Goal: Task Accomplishment & Management: Use online tool/utility

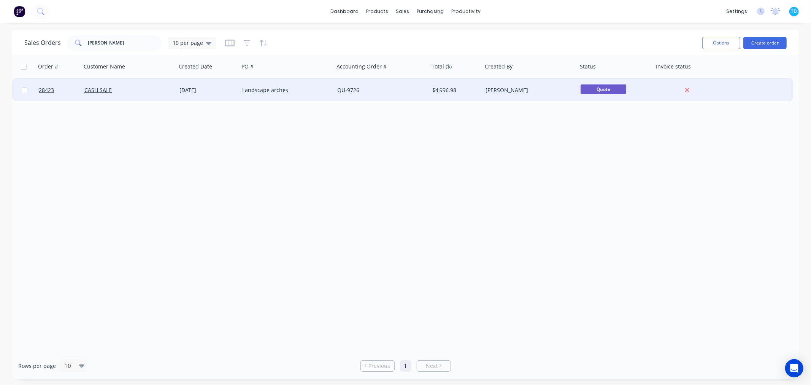
click at [202, 89] on div "[DATE]" at bounding box center [207, 90] width 57 height 8
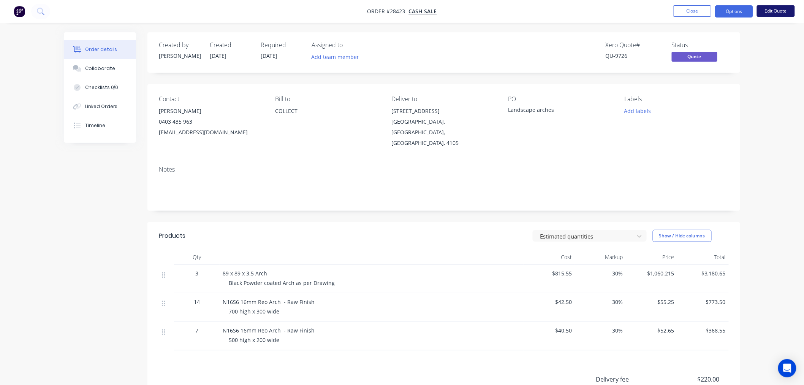
click at [786, 10] on button "Edit Quote" at bounding box center [776, 10] width 38 height 11
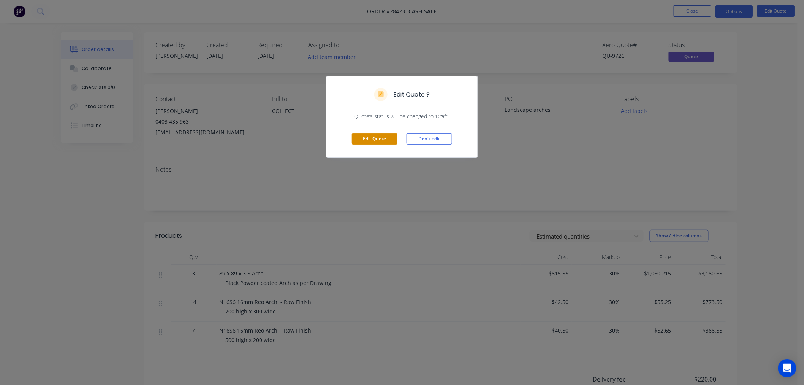
click at [393, 142] on button "Edit Quote" at bounding box center [375, 138] width 46 height 11
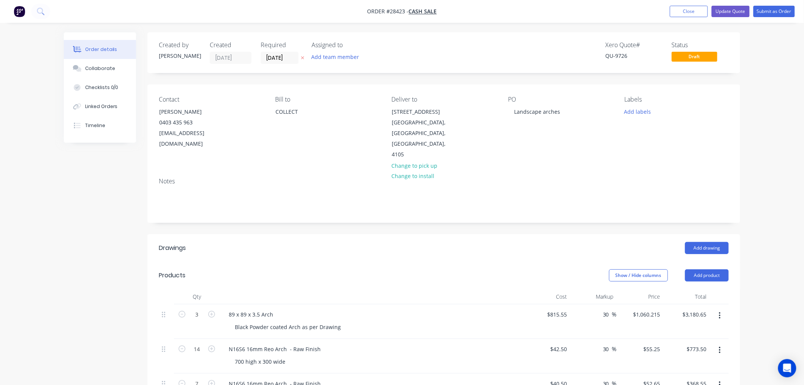
scroll to position [42, 0]
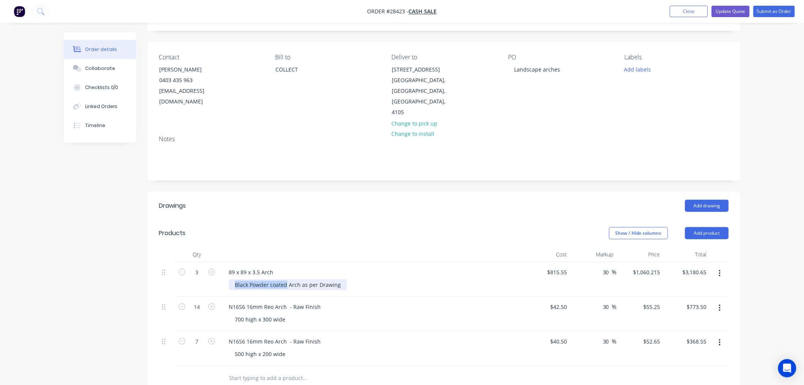
drag, startPoint x: 286, startPoint y: 261, endPoint x: 217, endPoint y: 268, distance: 69.4
click at [217, 268] on div "3 89 x 89 x 3.5 Arch Black Powder coated Arch as per Drawing $815.55 $815.55 30…" at bounding box center [444, 279] width 570 height 35
click at [431, 301] on div "N16S6 16mm Reo Arch - Raw Finish" at bounding box center [372, 306] width 298 height 11
click at [726, 13] on button "Update Quote" at bounding box center [731, 11] width 38 height 11
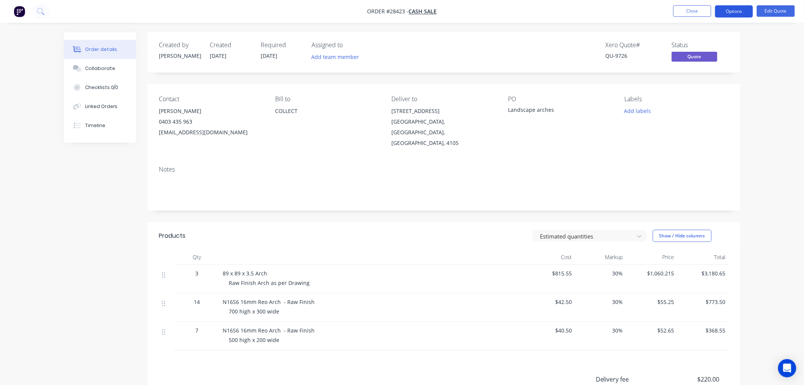
click at [729, 10] on button "Options" at bounding box center [734, 11] width 38 height 12
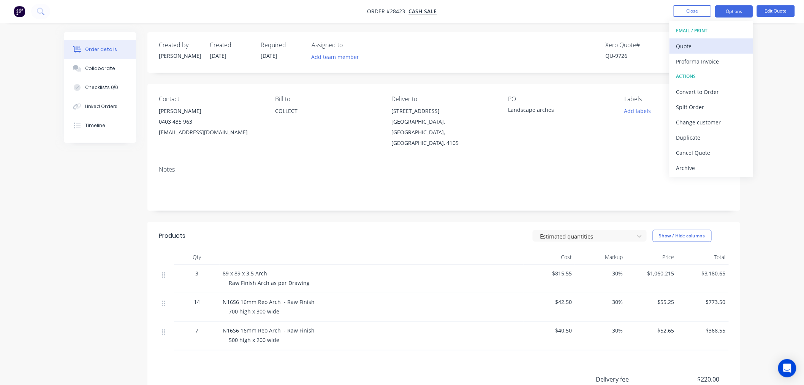
click at [701, 51] on div "Quote" at bounding box center [712, 46] width 70 height 11
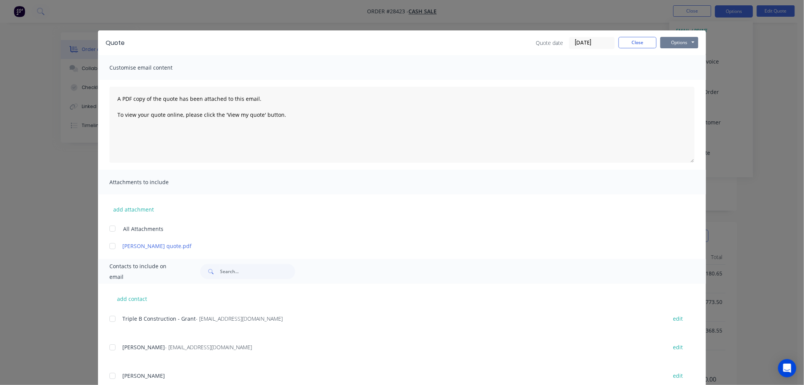
click at [685, 41] on button "Options" at bounding box center [680, 42] width 38 height 11
click at [673, 69] on button "Print" at bounding box center [685, 68] width 49 height 13
click at [622, 42] on button "Close" at bounding box center [638, 42] width 38 height 11
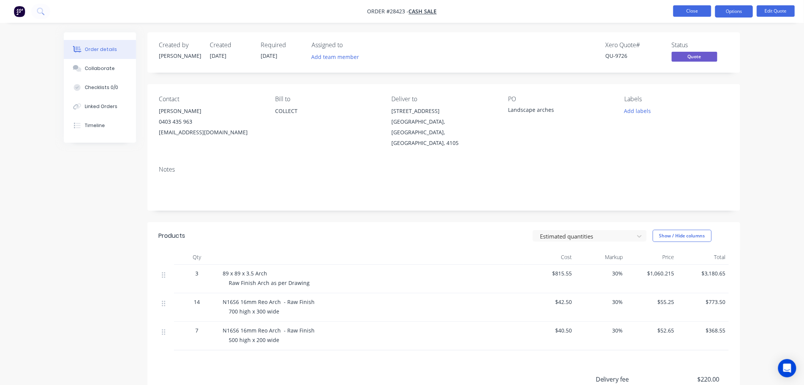
click at [681, 8] on button "Close" at bounding box center [693, 10] width 38 height 11
